Goal: Find specific page/section: Find specific page/section

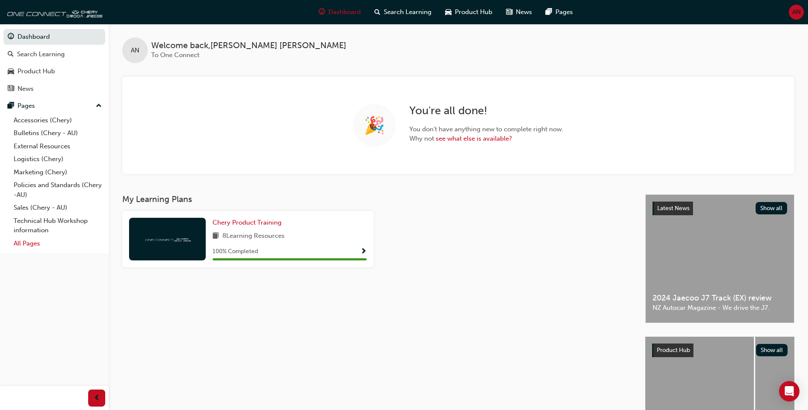
click at [31, 243] on link "All Pages" at bounding box center [57, 243] width 95 height 13
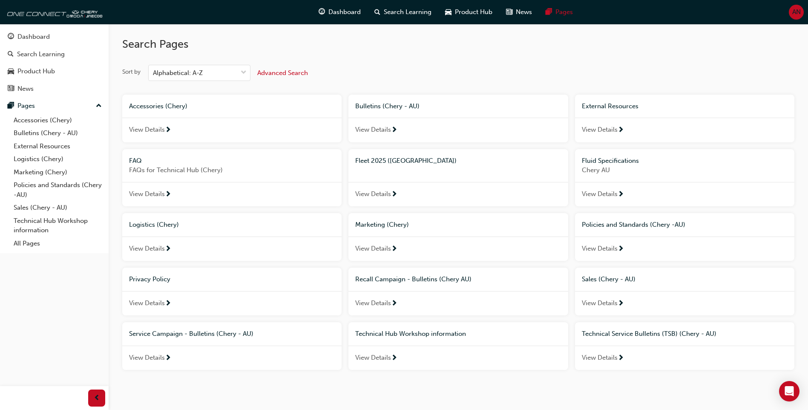
click at [373, 187] on div "View Details" at bounding box center [457, 194] width 219 height 25
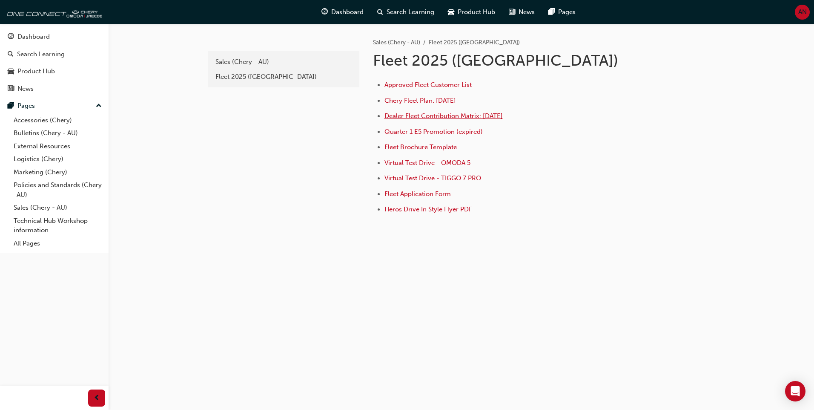
click at [446, 119] on span "Dealer Fleet Contribution Matrix: [DATE]" at bounding box center [444, 116] width 118 height 8
